Goal: Information Seeking & Learning: Learn about a topic

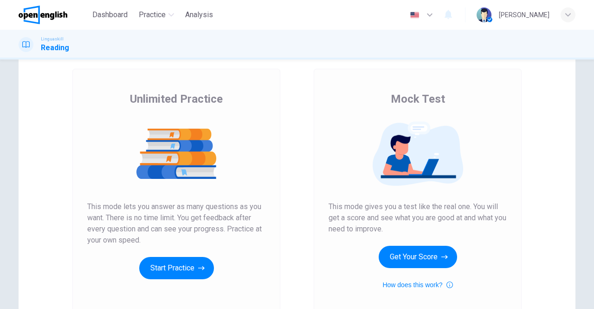
scroll to position [93, 0]
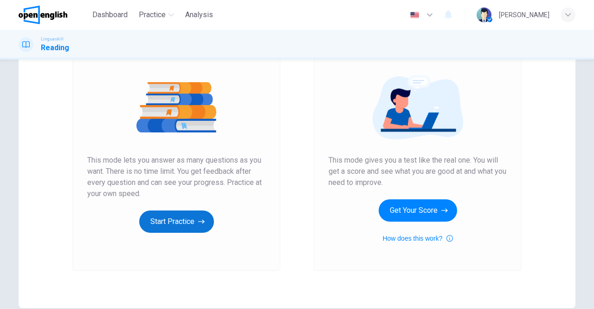
click at [166, 222] on button "Start Practice" at bounding box center [176, 221] width 75 height 22
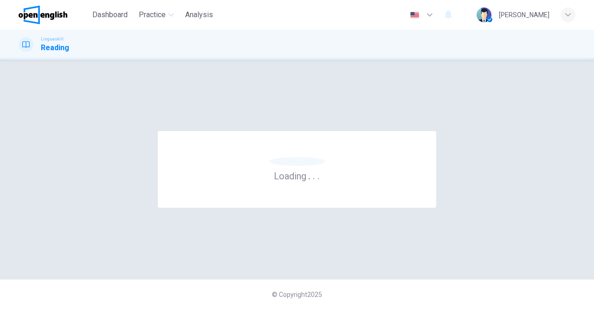
scroll to position [0, 0]
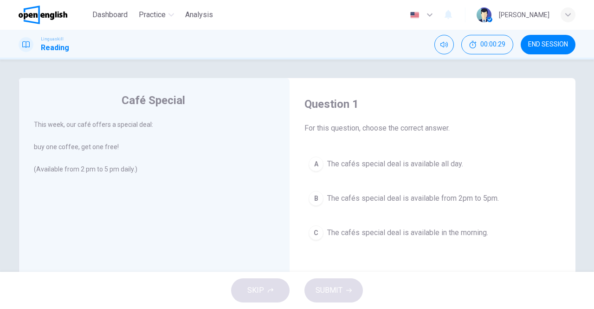
click at [397, 198] on span "The cafés special deal is available from 2pm to 5pm." at bounding box center [413, 198] width 172 height 11
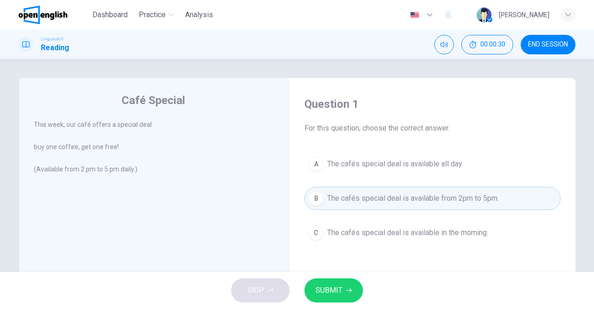
click at [342, 287] on button "SUBMIT" at bounding box center [333, 290] width 58 height 24
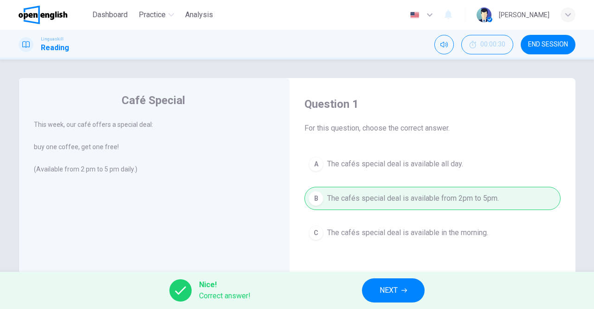
click at [409, 284] on button "NEXT" at bounding box center [393, 290] width 63 height 24
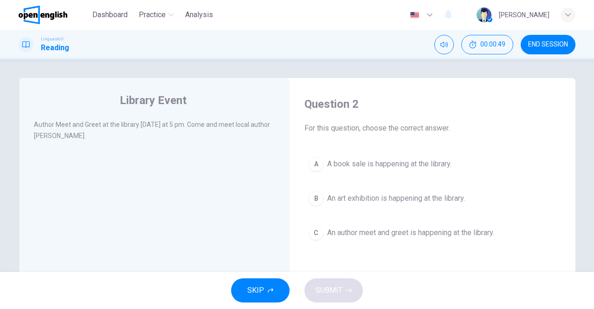
click at [364, 226] on button "C An author meet and greet is happening at the library." at bounding box center [432, 232] width 256 height 23
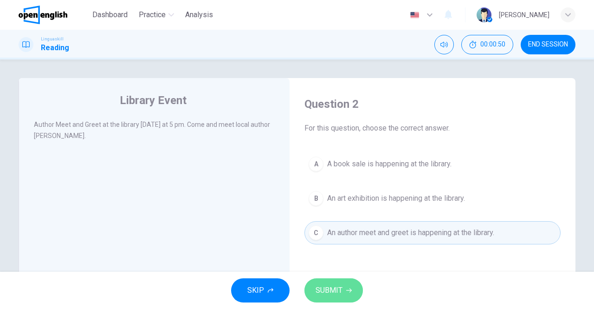
click at [341, 284] on span "SUBMIT" at bounding box center [329, 290] width 27 height 13
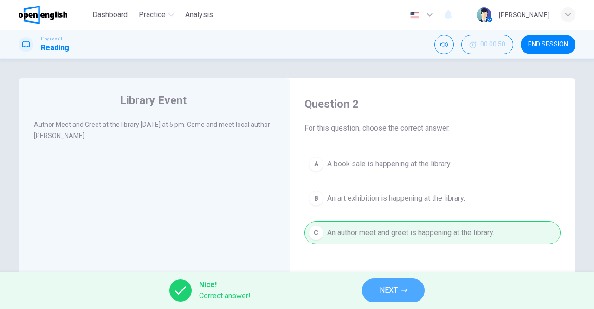
click at [382, 291] on span "NEXT" at bounding box center [389, 290] width 18 height 13
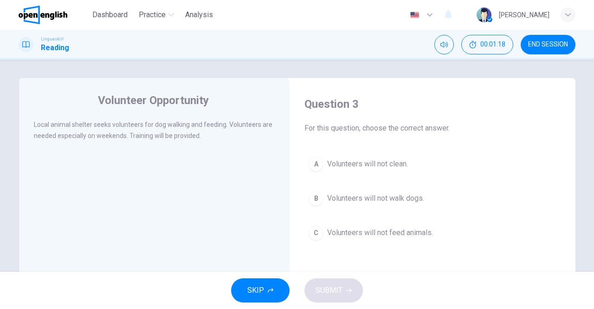
click at [358, 164] on span "Volunteers will not clean." at bounding box center [367, 163] width 81 height 11
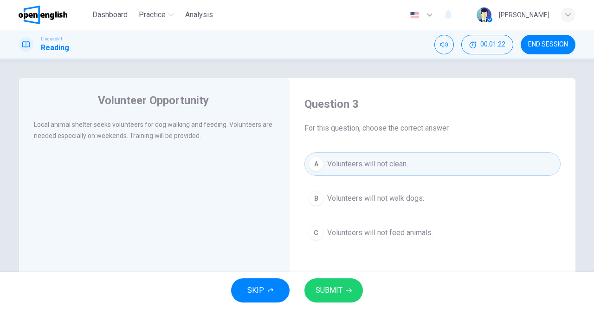
click at [337, 284] on span "SUBMIT" at bounding box center [329, 290] width 27 height 13
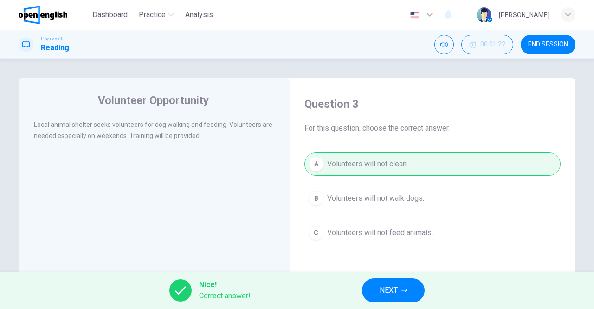
click at [386, 285] on span "NEXT" at bounding box center [389, 290] width 18 height 13
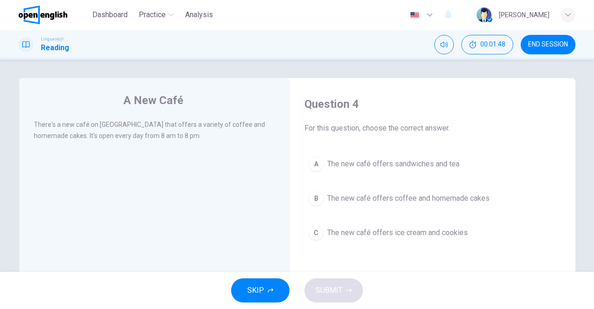
click at [434, 198] on span "The new café offers coffee and homemade cakes" at bounding box center [408, 198] width 162 height 11
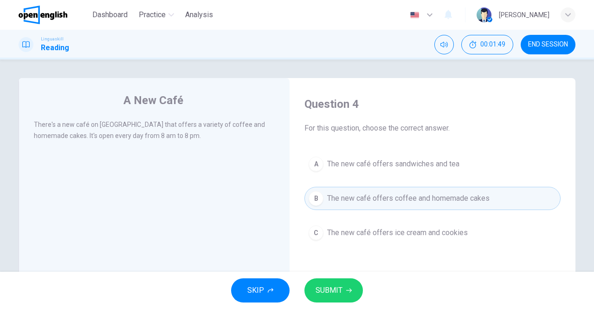
click at [323, 290] on span "SUBMIT" at bounding box center [329, 290] width 27 height 13
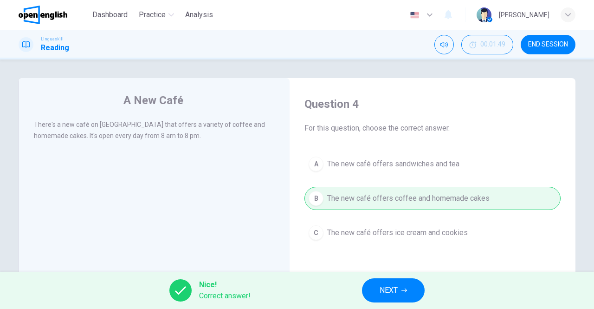
click at [379, 285] on button "NEXT" at bounding box center [393, 290] width 63 height 24
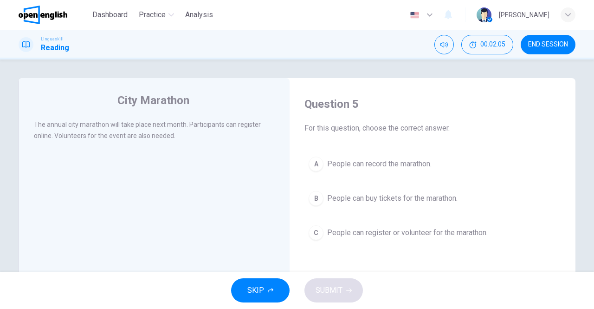
click at [334, 230] on span "People can register or volunteer for the marathon." at bounding box center [407, 232] width 161 height 11
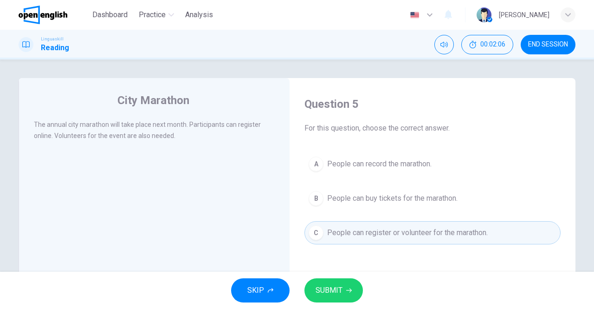
click at [342, 285] on button "SUBMIT" at bounding box center [333, 290] width 58 height 24
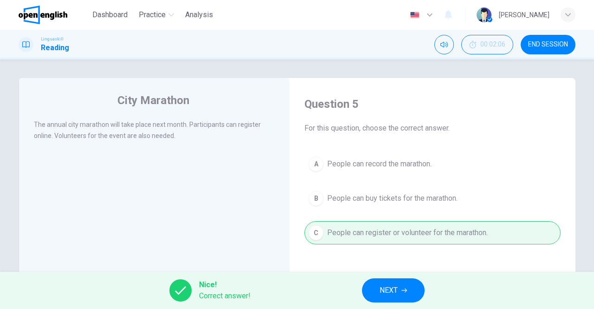
click at [374, 280] on button "NEXT" at bounding box center [393, 290] width 63 height 24
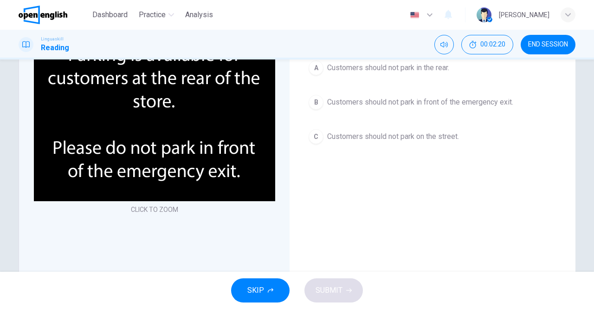
scroll to position [46, 0]
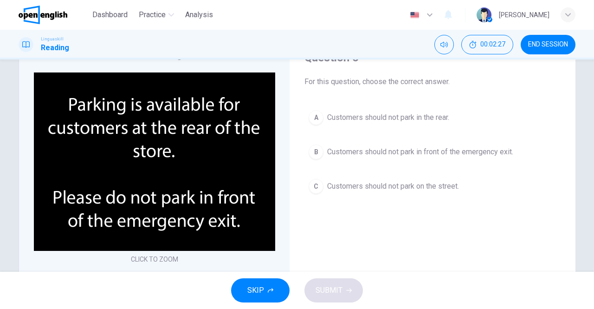
click at [441, 155] on span "Customers should not park in front of the emergency exit." at bounding box center [420, 151] width 186 height 11
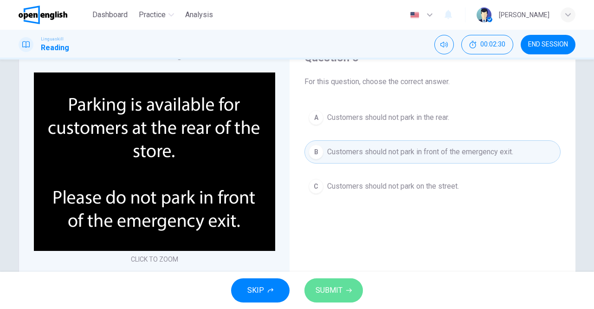
click at [327, 293] on span "SUBMIT" at bounding box center [329, 290] width 27 height 13
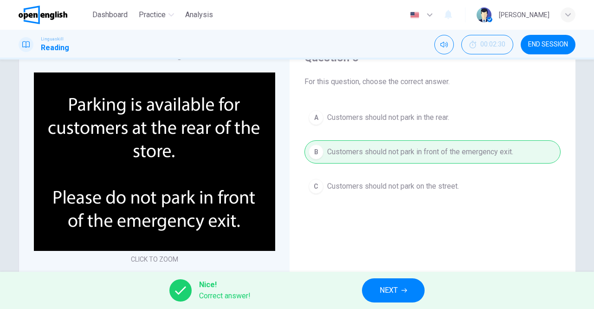
click at [396, 286] on span "NEXT" at bounding box center [389, 290] width 18 height 13
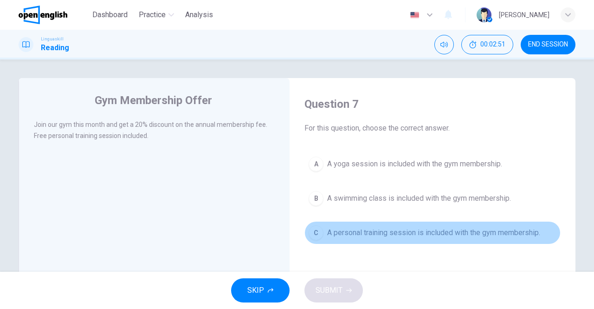
click at [415, 238] on button "C A personal training session is included with the gym membership." at bounding box center [432, 232] width 256 height 23
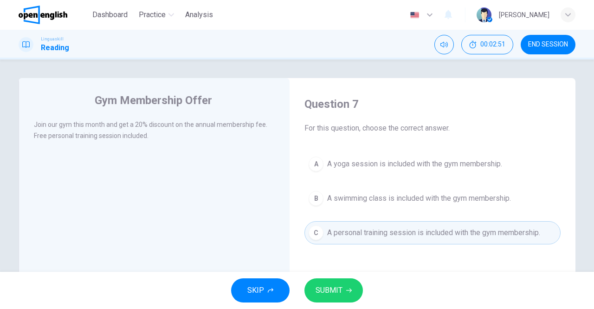
click at [337, 283] on button "SUBMIT" at bounding box center [333, 290] width 58 height 24
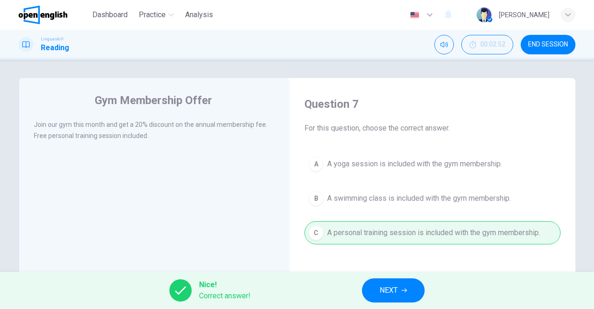
click at [413, 283] on button "NEXT" at bounding box center [393, 290] width 63 height 24
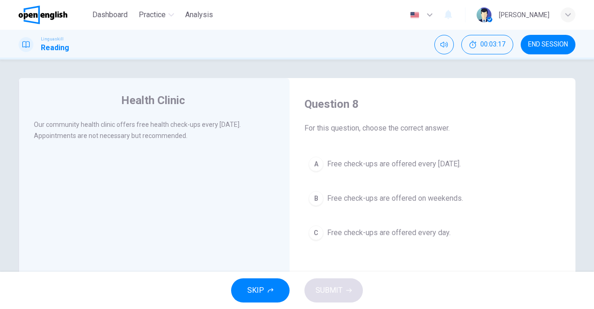
click at [401, 164] on span "Free check-ups are offered every [DATE]." at bounding box center [394, 163] width 134 height 11
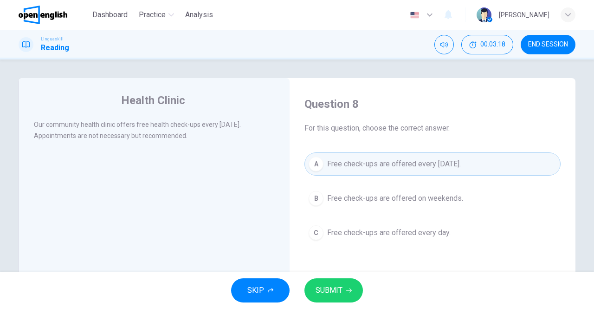
click at [340, 286] on span "SUBMIT" at bounding box center [329, 290] width 27 height 13
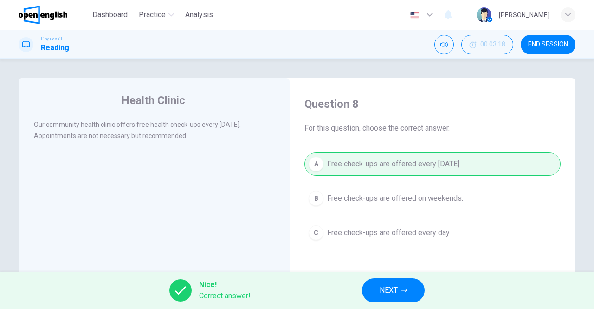
click at [379, 283] on button "NEXT" at bounding box center [393, 290] width 63 height 24
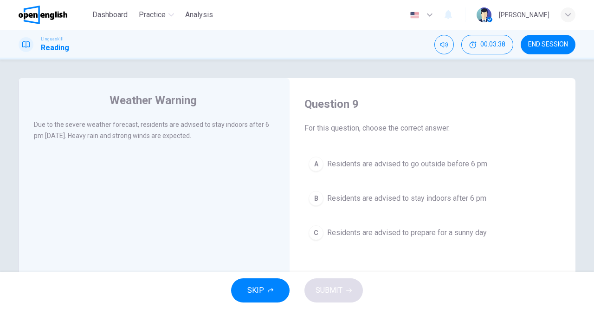
click at [316, 197] on div "B" at bounding box center [316, 198] width 15 height 15
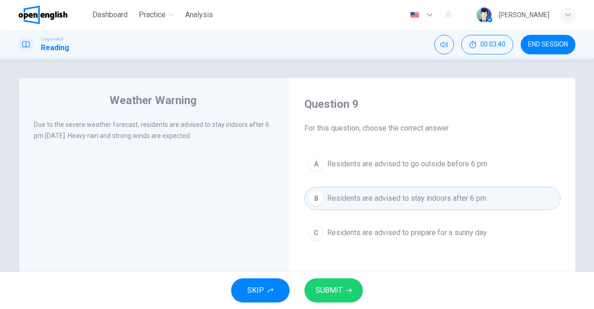
click at [321, 282] on button "SUBMIT" at bounding box center [333, 290] width 58 height 24
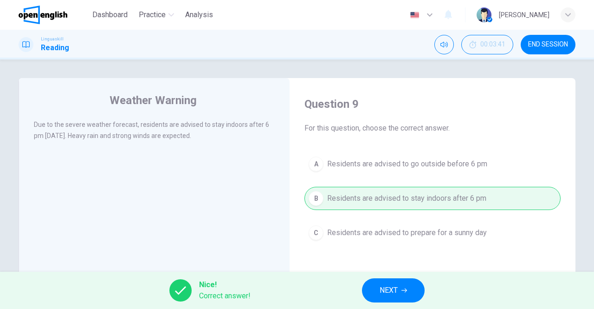
click at [375, 291] on button "NEXT" at bounding box center [393, 290] width 63 height 24
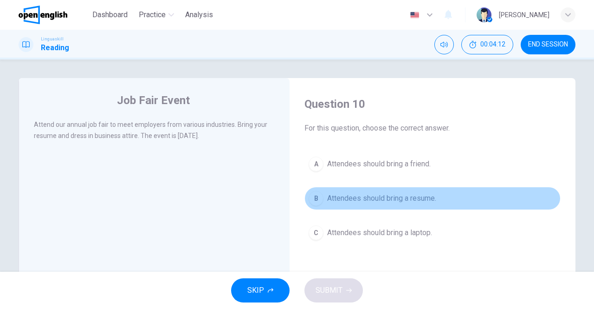
click at [375, 193] on span "Attendees should bring a resume." at bounding box center [381, 198] width 109 height 11
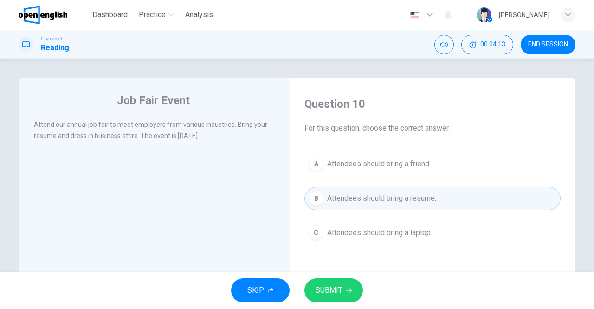
click at [342, 282] on button "SUBMIT" at bounding box center [333, 290] width 58 height 24
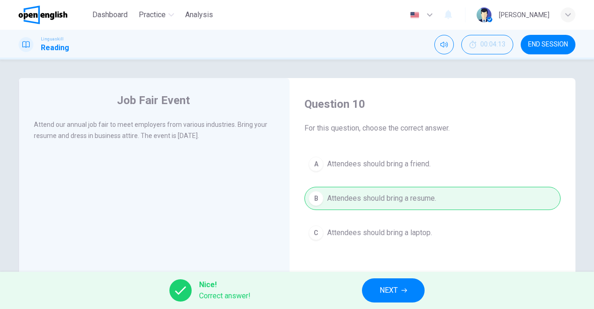
click at [377, 284] on button "NEXT" at bounding box center [393, 290] width 63 height 24
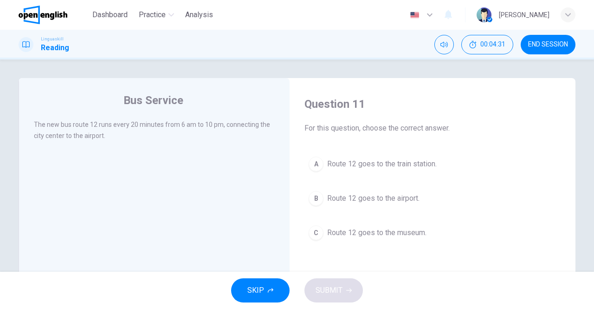
click at [386, 198] on span "Route 12 goes to the airport." at bounding box center [373, 198] width 92 height 11
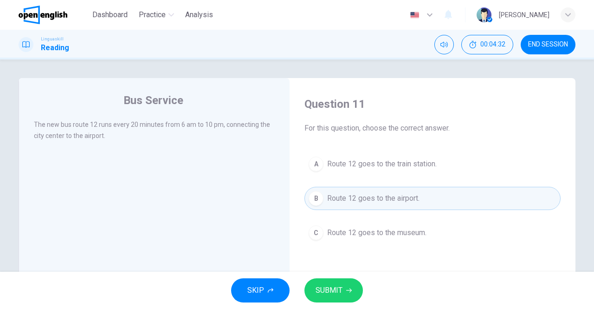
click at [343, 286] on button "SUBMIT" at bounding box center [333, 290] width 58 height 24
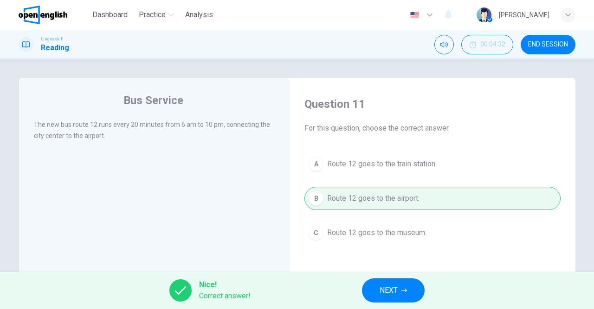
click at [558, 41] on span "END SESSION" at bounding box center [548, 44] width 40 height 7
